Goal: Information Seeking & Learning: Learn about a topic

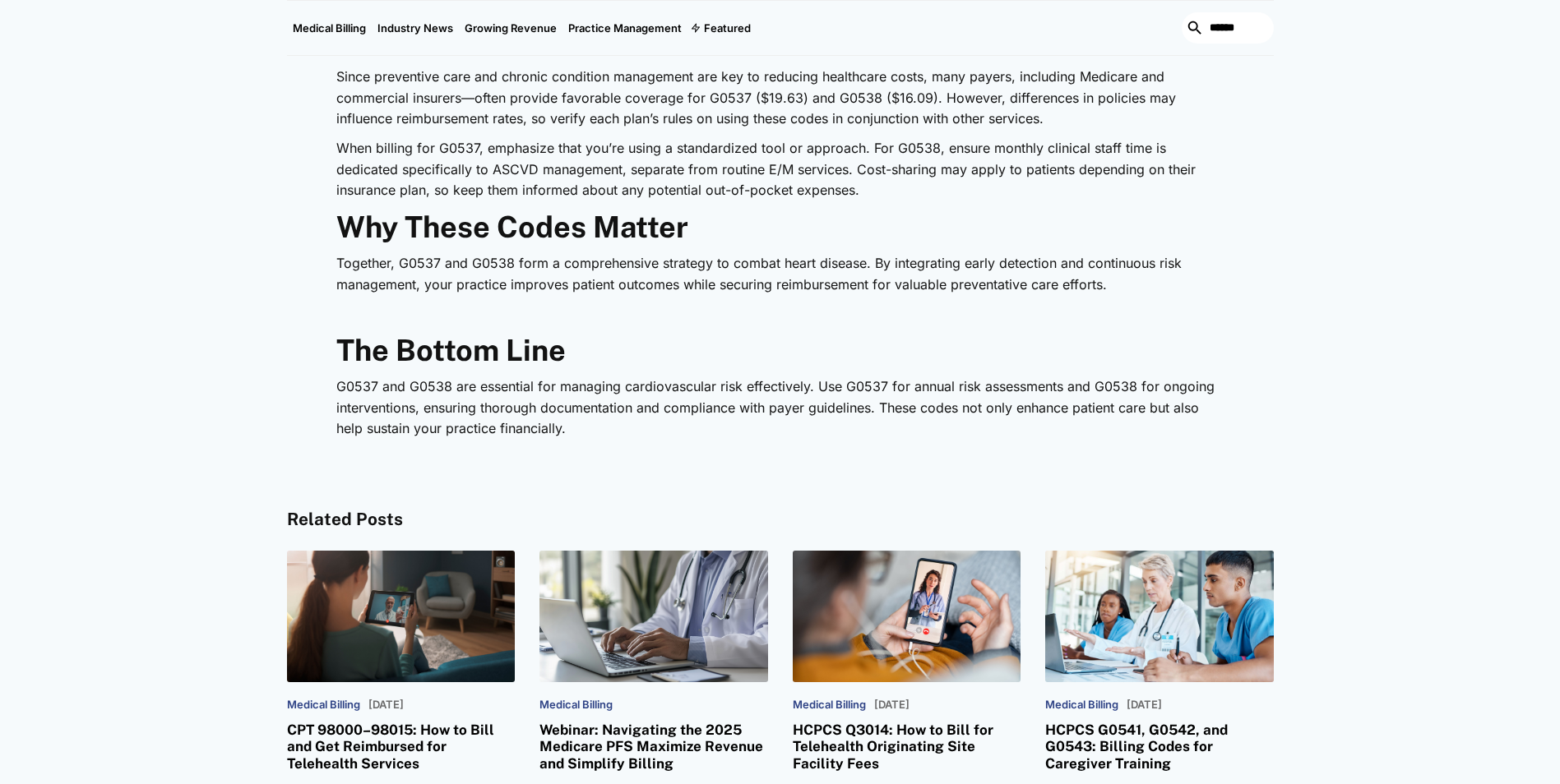
scroll to position [2794, 0]
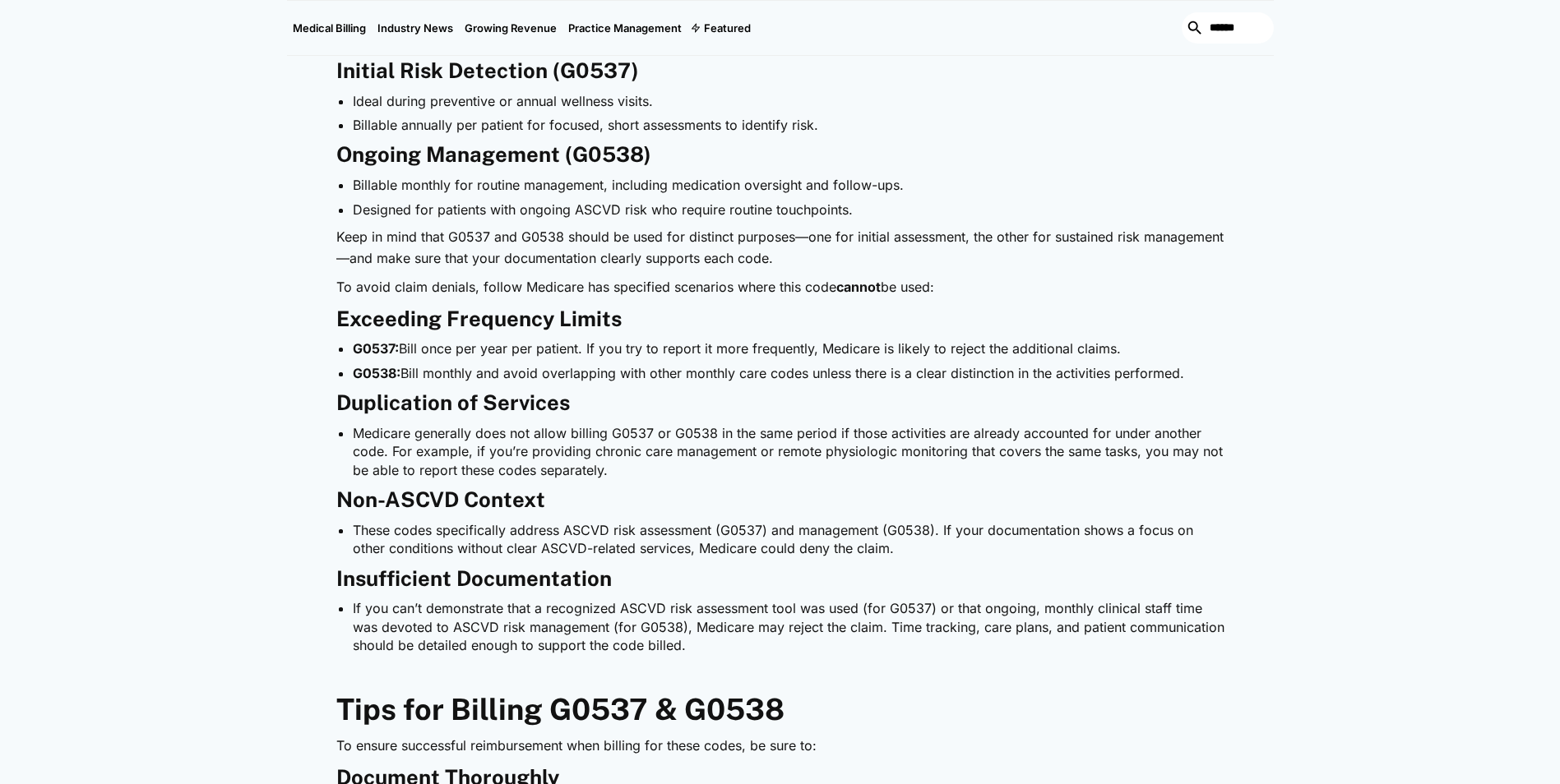
scroll to position [1397, 0]
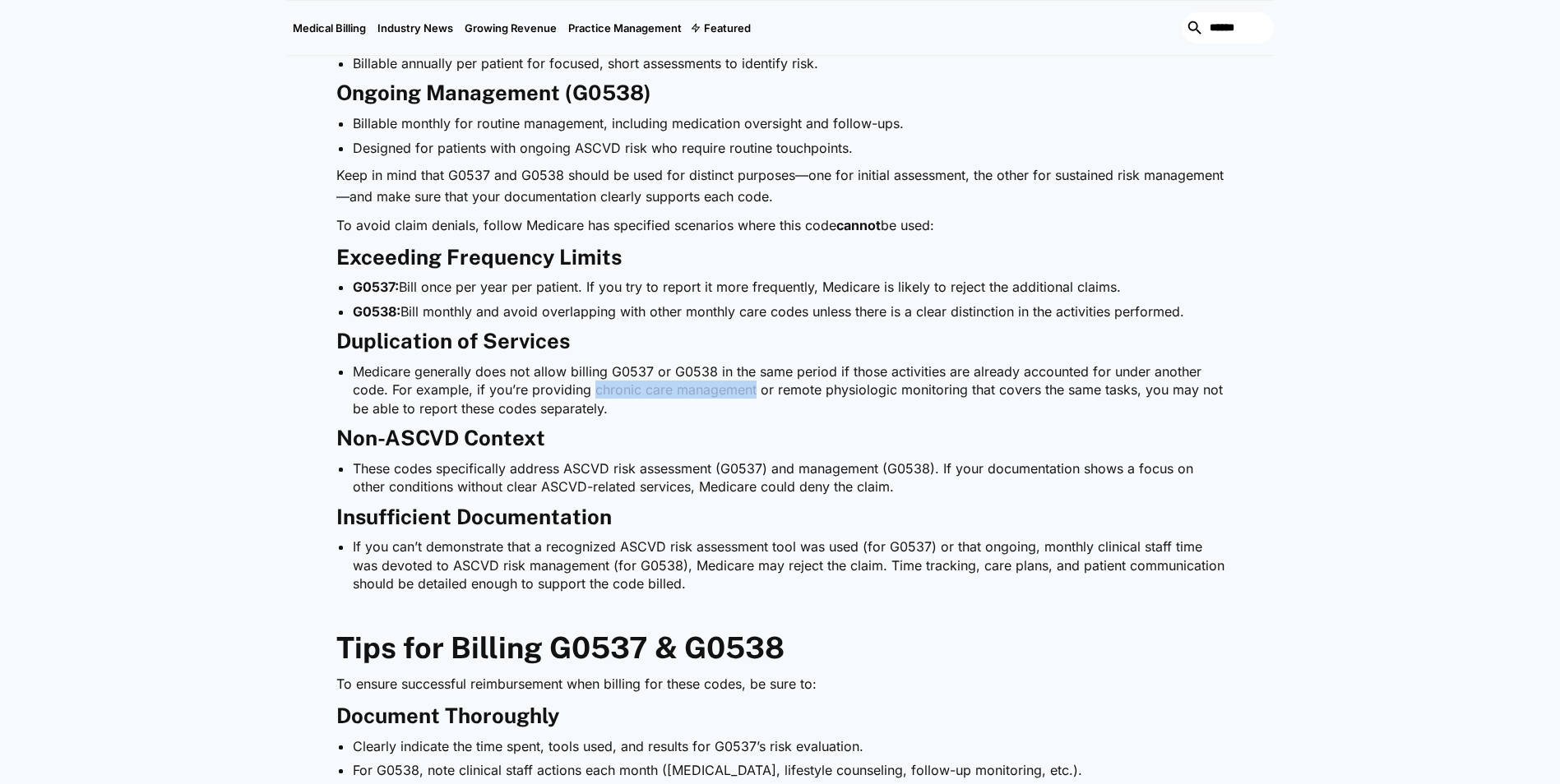
drag, startPoint x: 591, startPoint y: 392, endPoint x: 753, endPoint y: 392, distance: 162.0
click at [753, 392] on li "Medicare generally does not allow billing G0537 or G0538 in the same period if …" at bounding box center [789, 390] width 872 height 55
copy li "chronic care management"
click at [718, 422] on div "Heart disease remains a leading cause of illness and death, making structured r…" at bounding box center [780, 517] width 888 height 2028
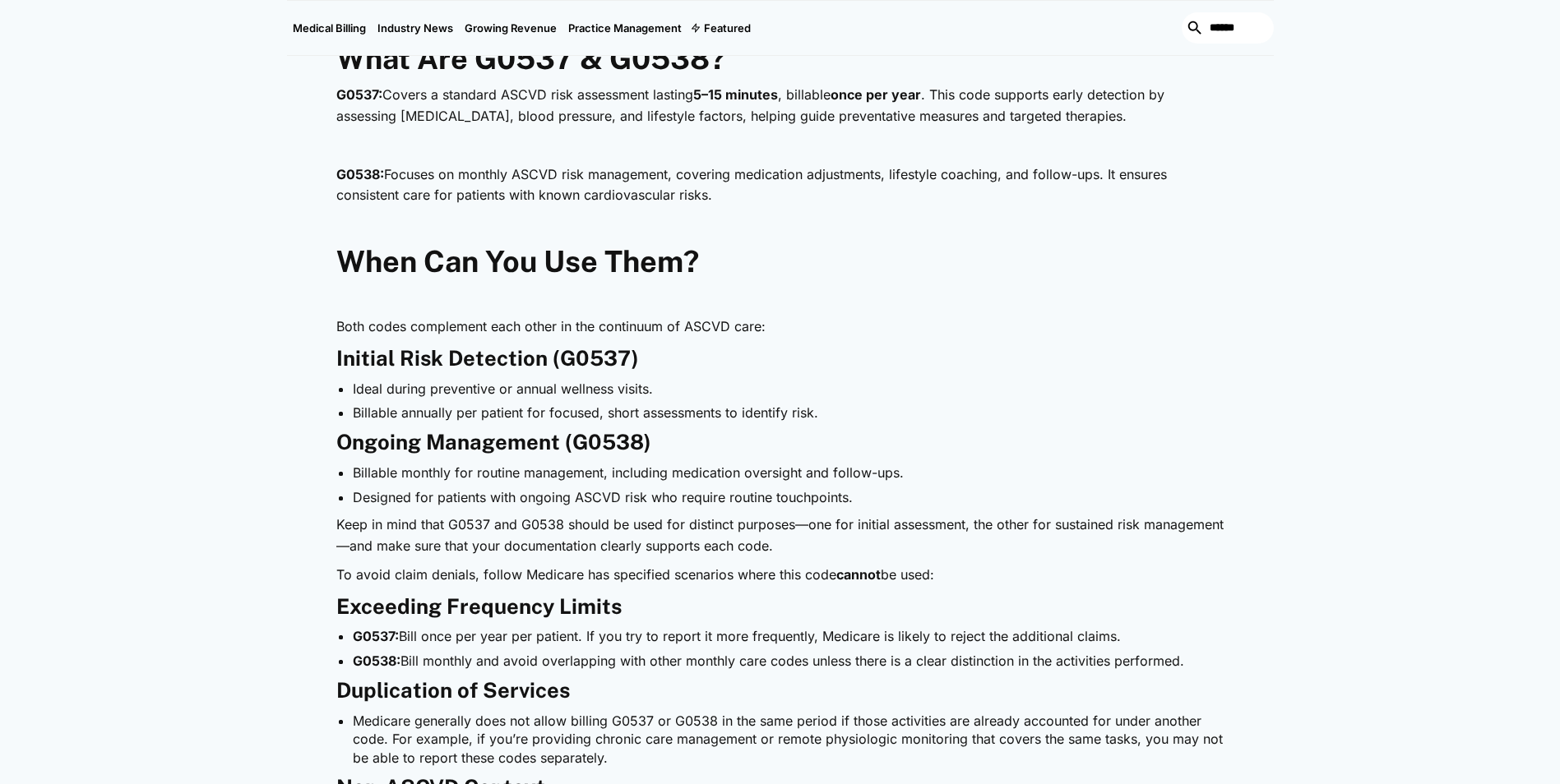
scroll to position [1233, 0]
